Goal: Task Accomplishment & Management: Use online tool/utility

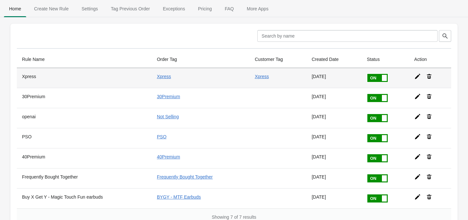
click at [417, 75] on icon at bounding box center [417, 76] width 5 height 5
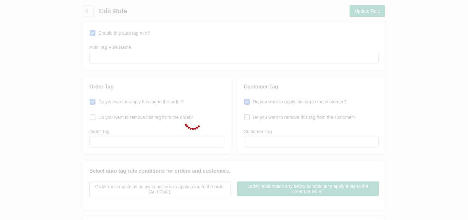
type input "Xpress"
checkbox input "true"
type input "Xpress"
checkbox input "true"
type input "Xpress"
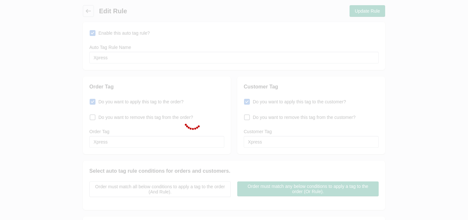
select select "5"
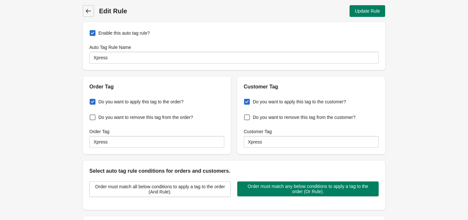
click at [86, 9] on icon at bounding box center [88, 11] width 6 height 6
